Goal: Information Seeking & Learning: Learn about a topic

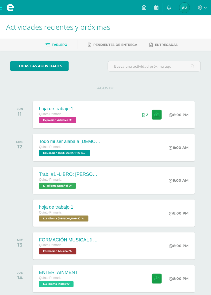
click at [66, 117] on span "Expresión Artística 'A'" at bounding box center [57, 120] width 37 height 6
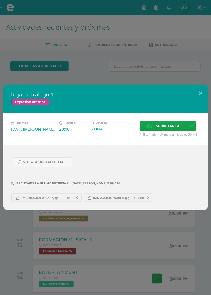
click at [59, 200] on link "IMG-20250809-WA0117.jpg 151.28KB" at bounding box center [46, 197] width 70 height 9
click at [126, 196] on span "IMG-20250809-WA0118.jpg" at bounding box center [111, 198] width 41 height 4
click at [201, 92] on button at bounding box center [200, 92] width 15 height 17
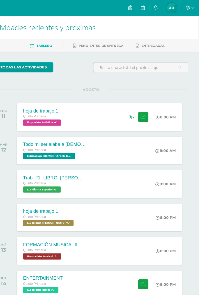
click at [51, 156] on div "Todo mi ser alaba a [DEMOGRAPHIC_DATA] Quinto Primaria Educación [DEMOGRAPHIC_D…" at bounding box center [70, 147] width 74 height 27
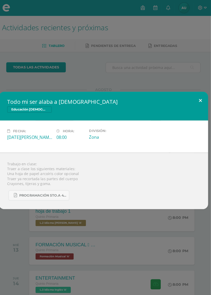
click at [201, 107] on button at bounding box center [200, 98] width 15 height 17
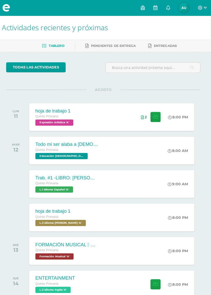
click at [42, 220] on span "L.2 Idioma [PERSON_NAME] 'A'" at bounding box center [63, 218] width 49 height 6
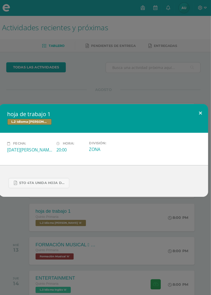
click at [205, 119] on button at bounding box center [200, 110] width 15 height 17
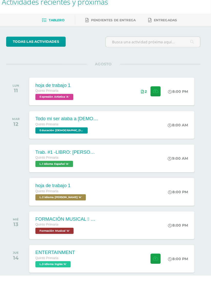
click at [52, 282] on span "L.3 Idioma Inglés 'A'" at bounding box center [56, 284] width 35 height 6
